Goal: Use online tool/utility: Utilize a website feature to perform a specific function

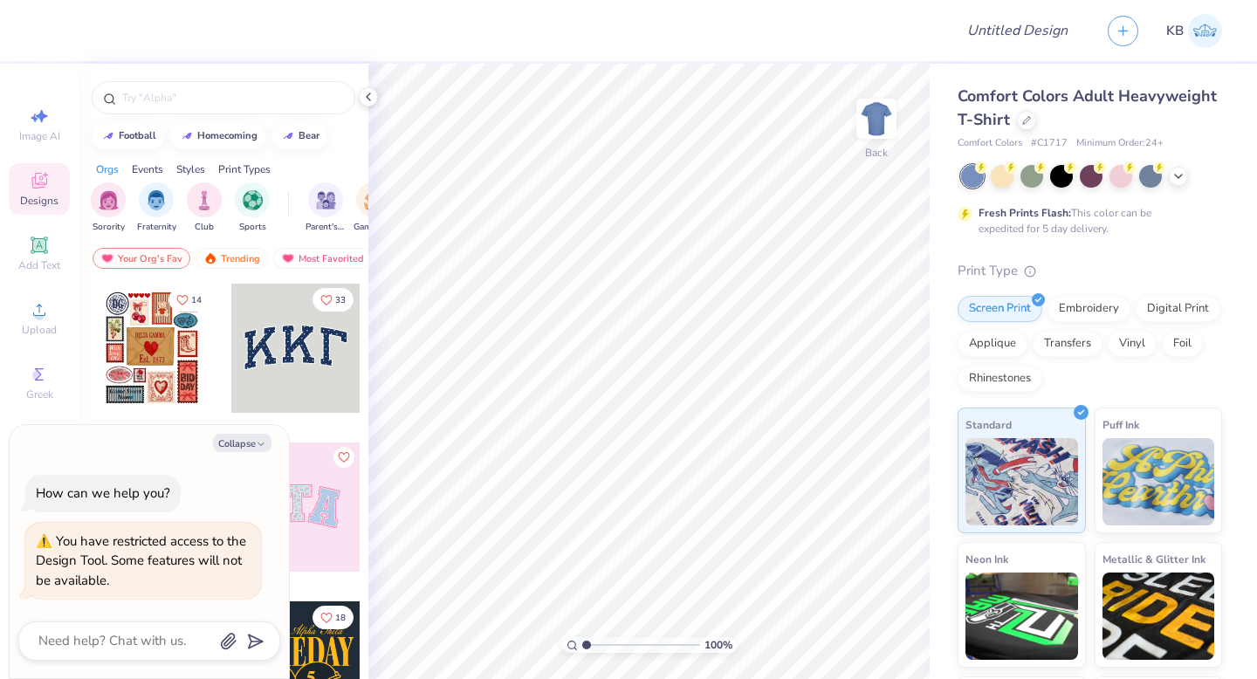
click at [160, 328] on div at bounding box center [151, 348] width 129 height 129
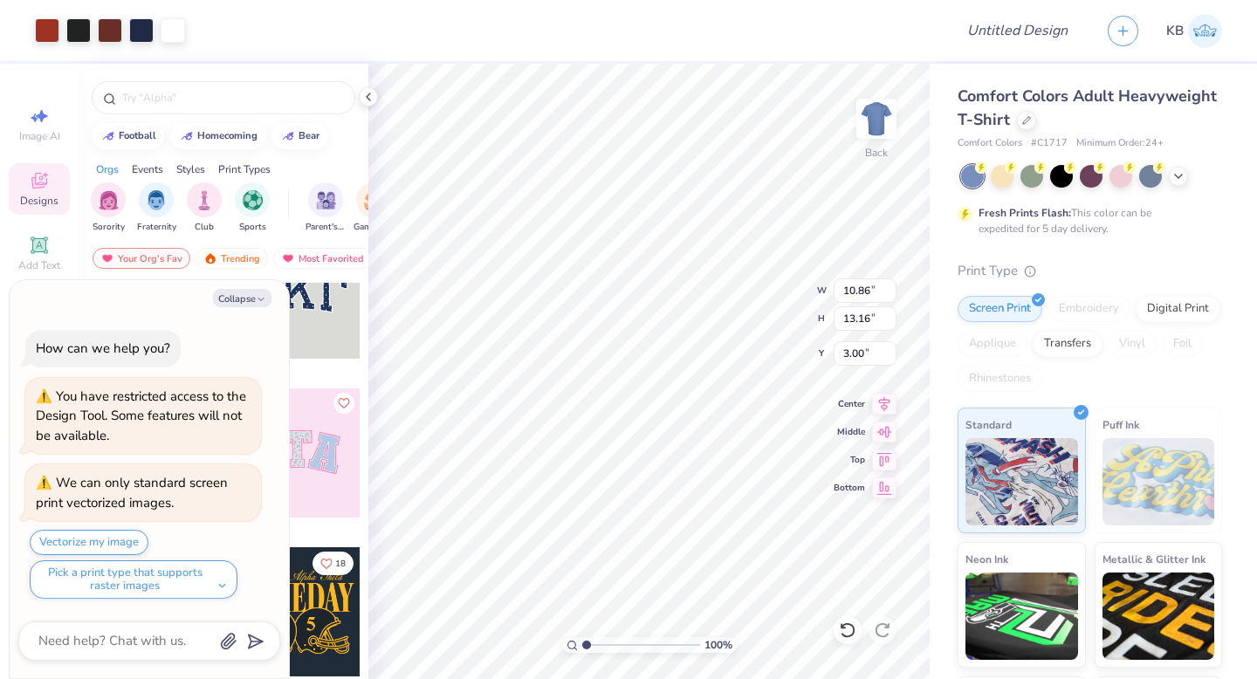
scroll to position [82, 0]
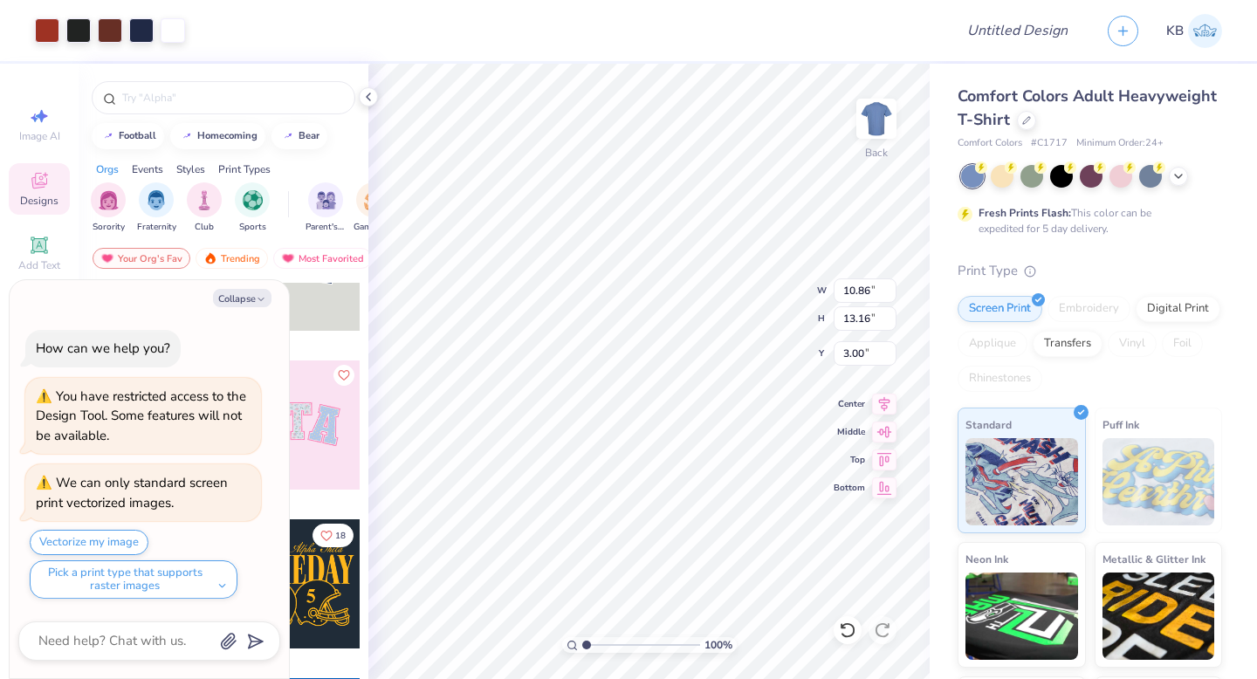
click at [326, 408] on div at bounding box center [295, 425] width 129 height 129
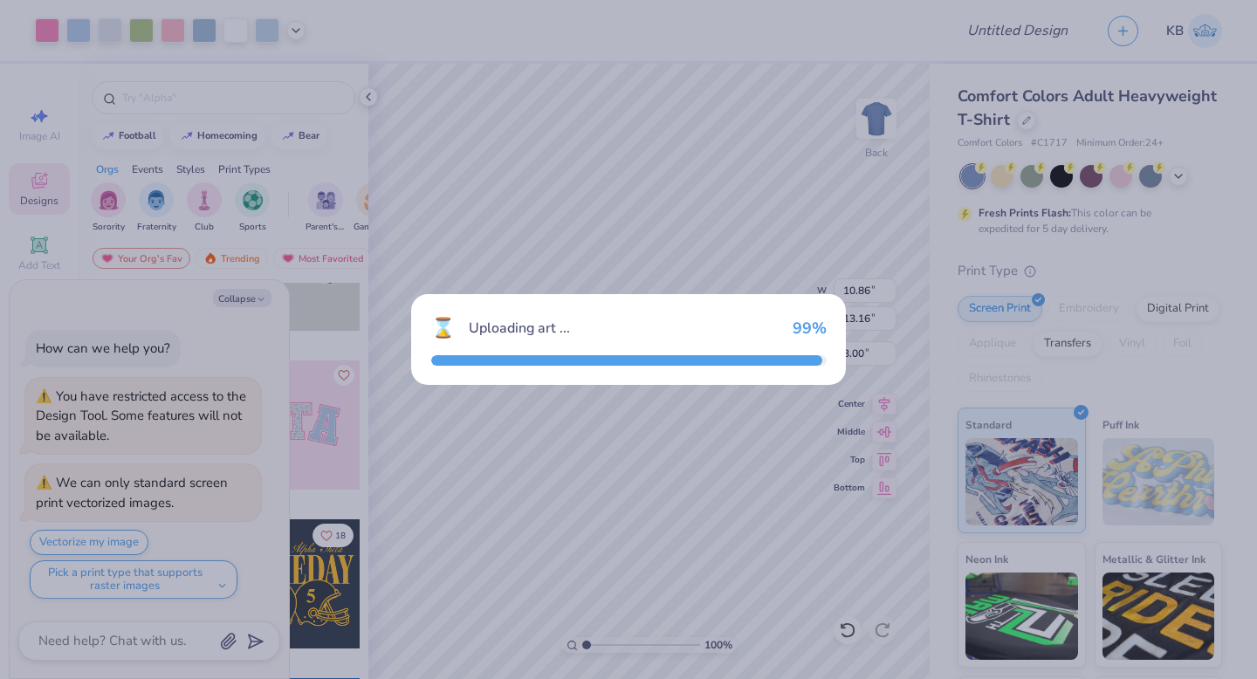
type textarea "x"
type input "9.71"
type input "4.86"
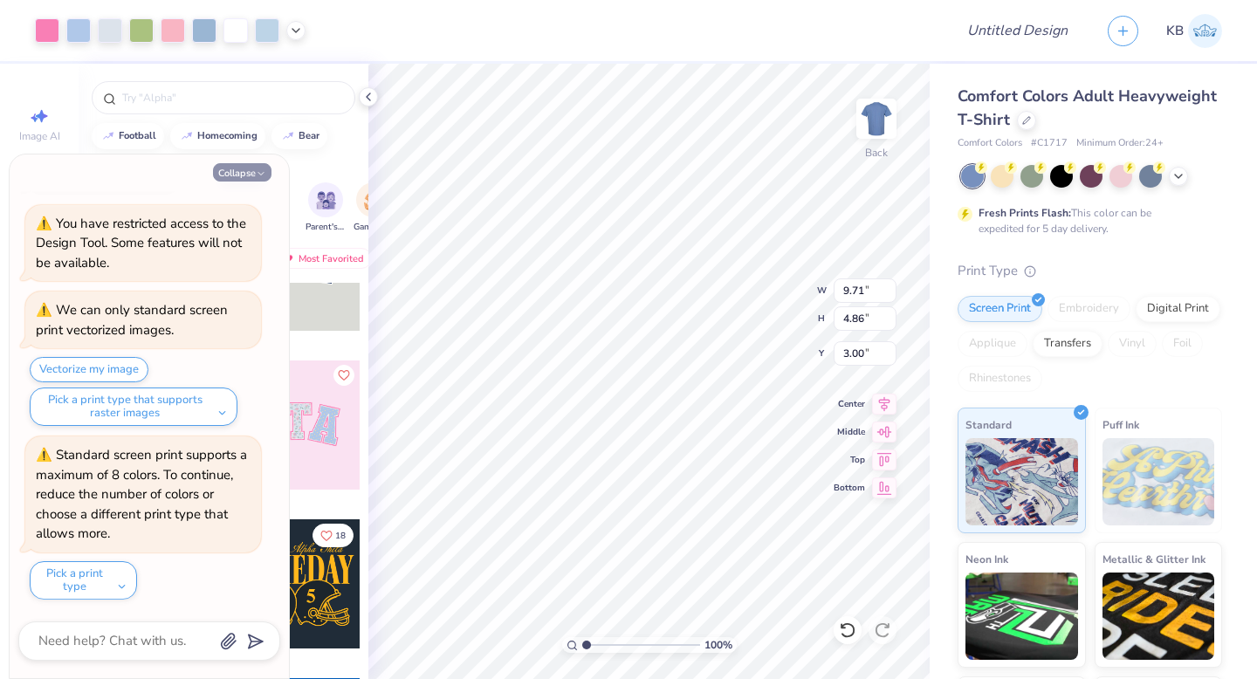
click at [250, 172] on button "Collapse" at bounding box center [242, 172] width 59 height 18
type textarea "x"
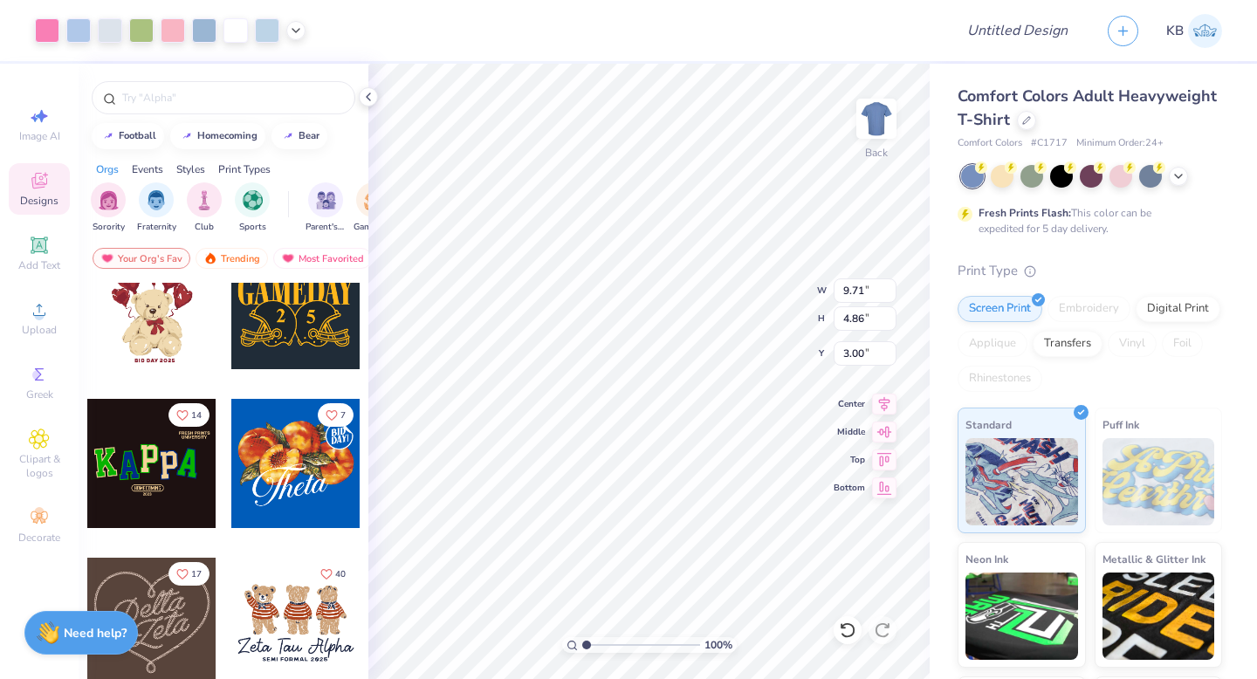
scroll to position [292, 0]
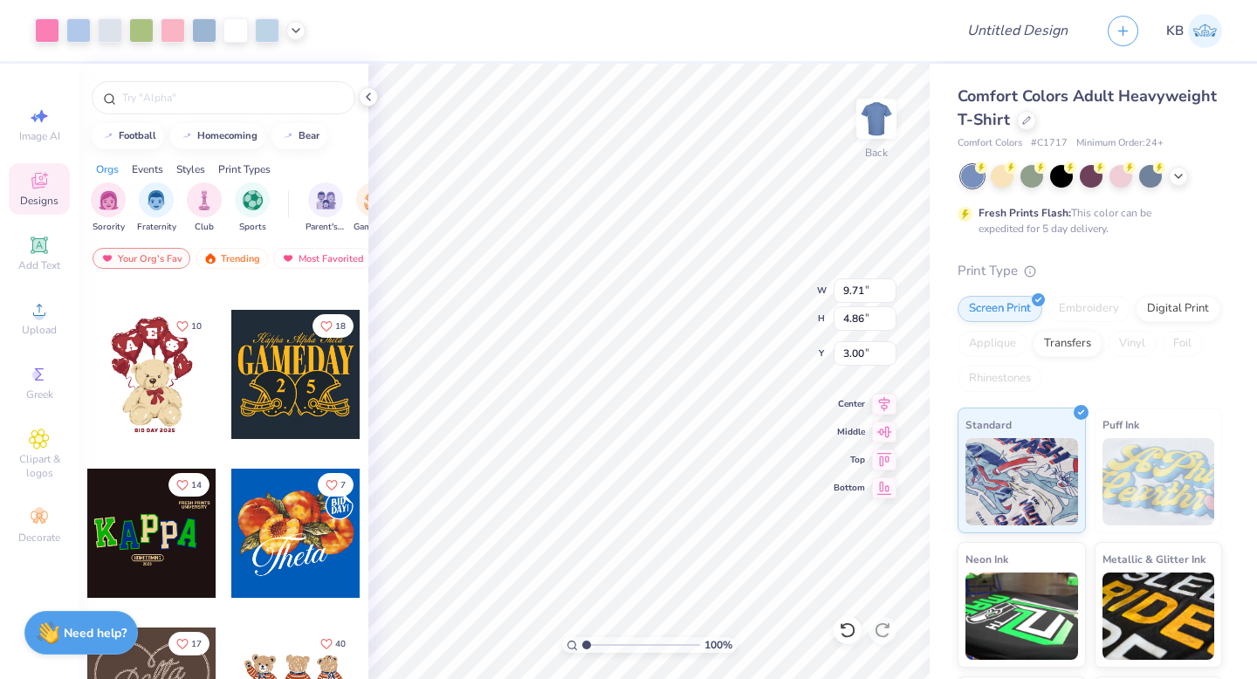
click at [295, 401] on div at bounding box center [295, 374] width 129 height 129
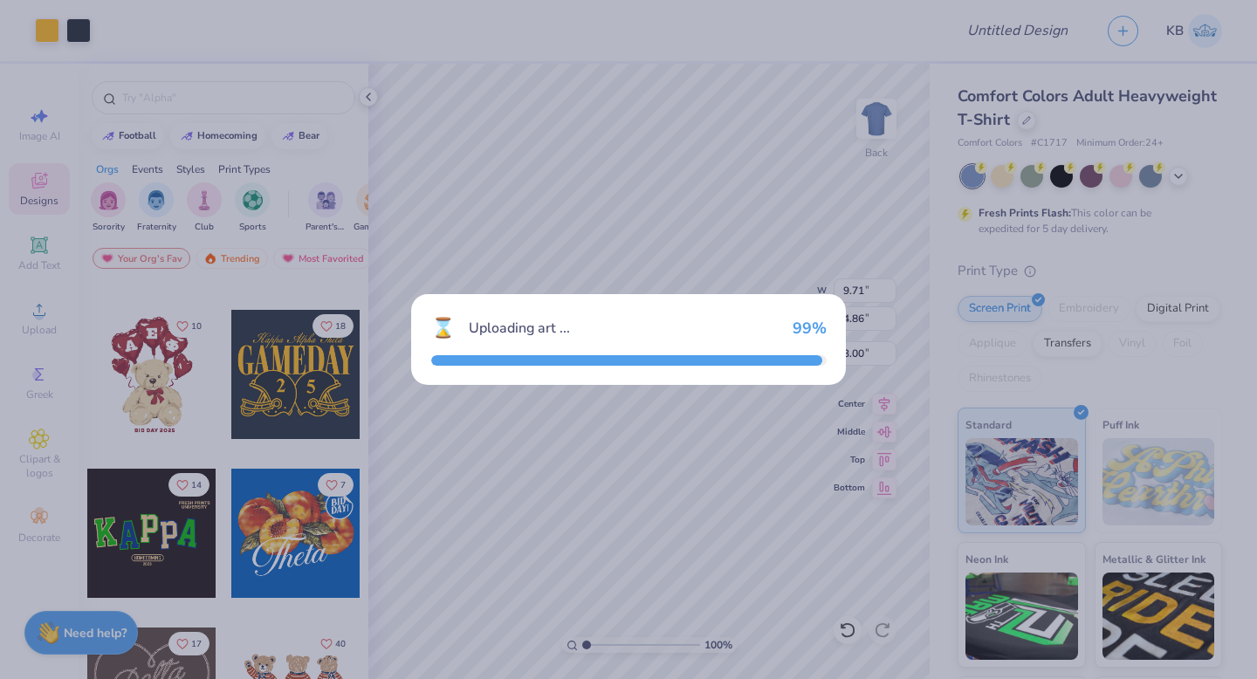
type input "5.27"
type input "3.83"
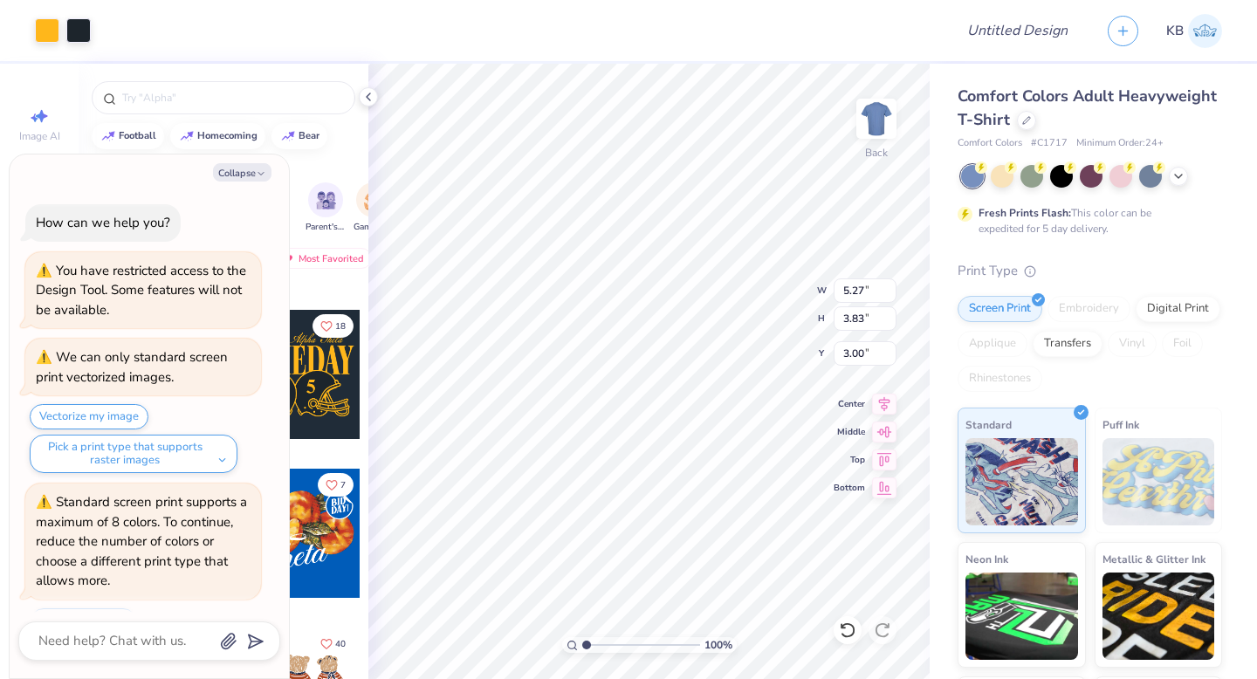
scroll to position [221, 0]
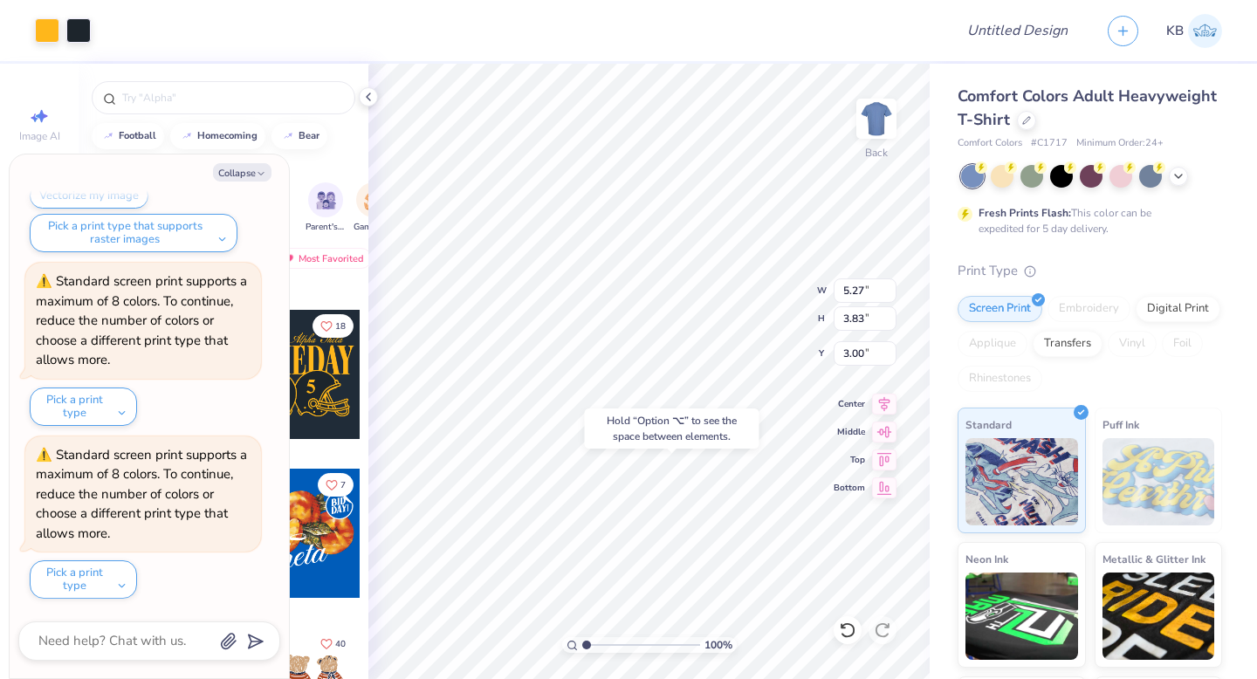
type textarea "x"
type input "16.16"
type textarea "x"
type input "10.86"
type input "13.16"
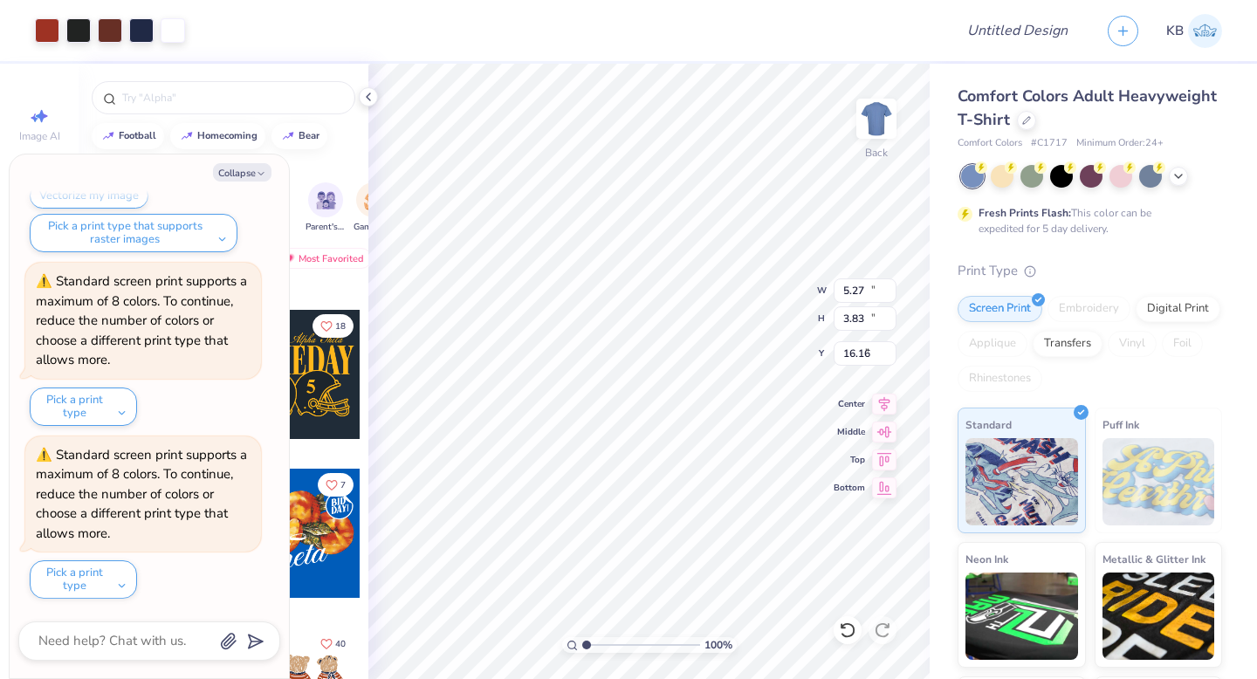
type input "3.00"
type textarea "x"
type input "9.71"
type input "4.86"
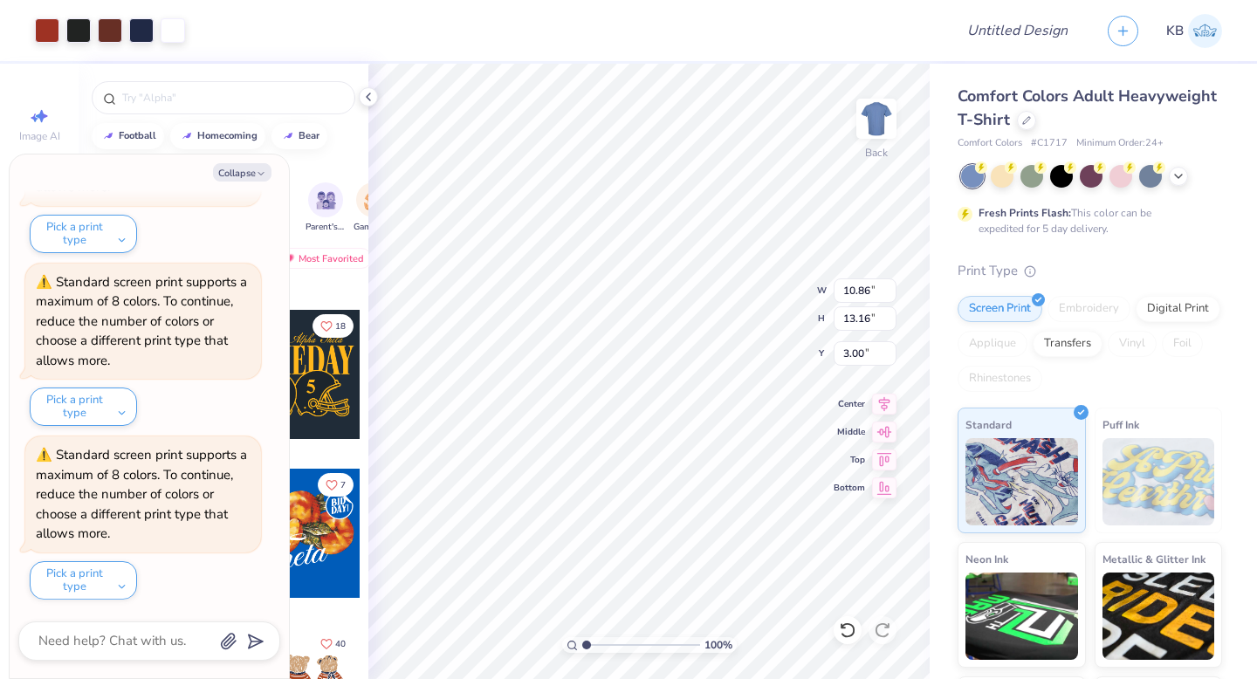
type textarea "x"
type input "5.92"
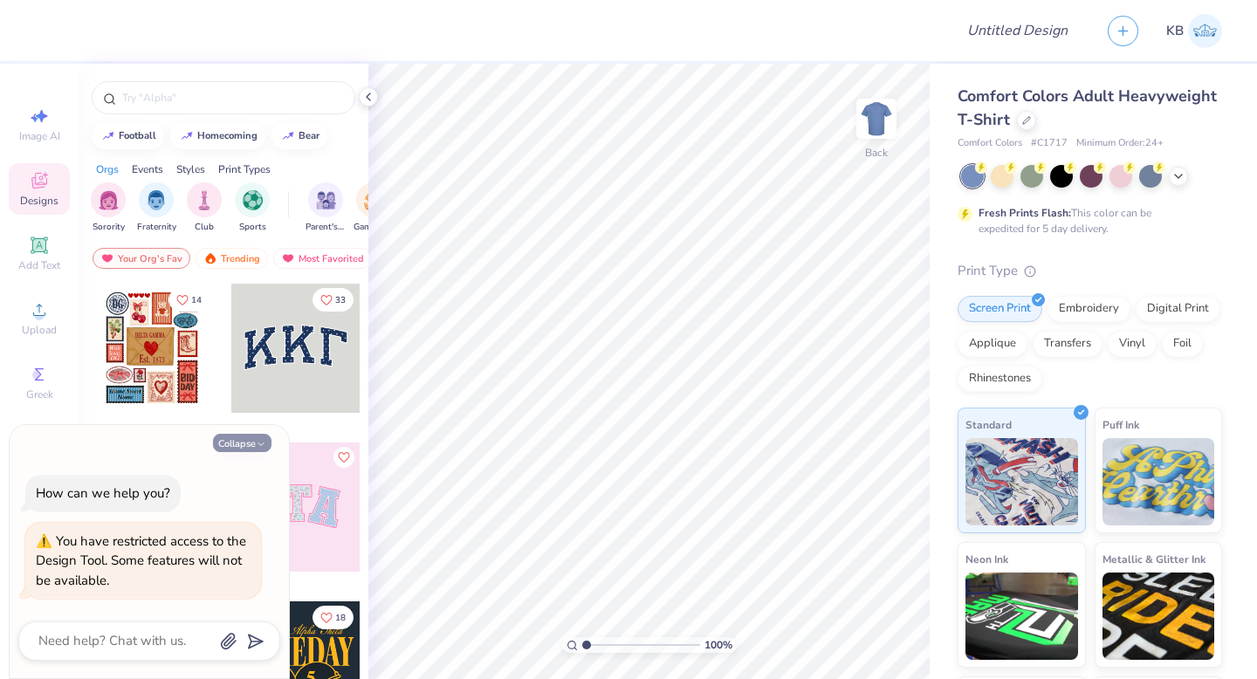
click at [256, 442] on icon "button" at bounding box center [261, 444] width 10 height 10
type textarea "x"
